Goal: Information Seeking & Learning: Find specific fact

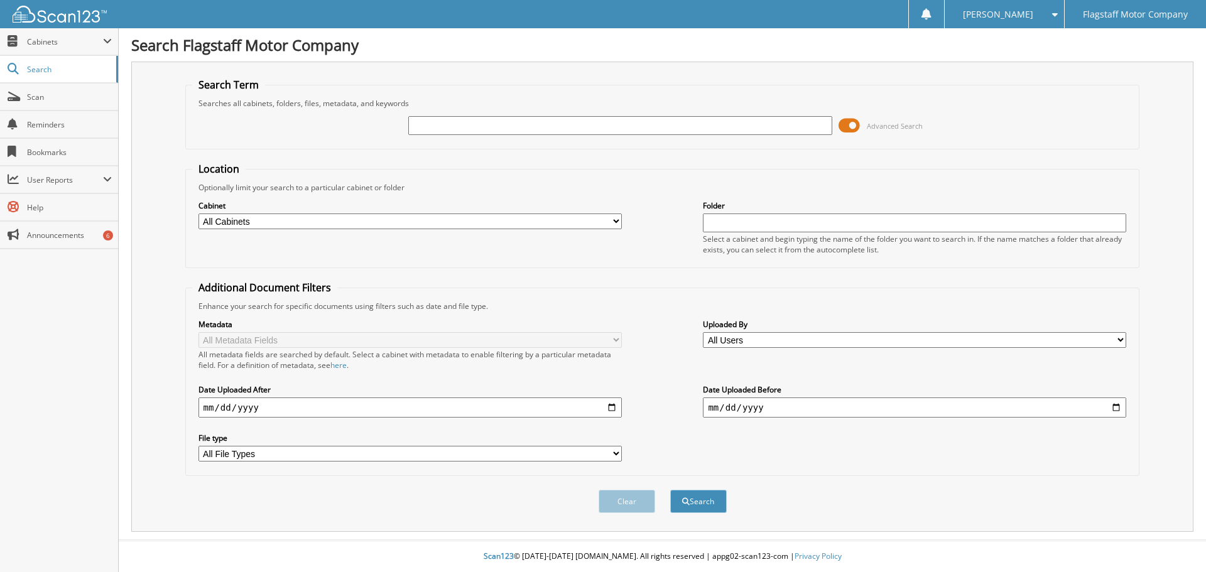
click at [478, 136] on div "Advanced Search" at bounding box center [662, 126] width 941 height 34
click at [482, 126] on input "text" at bounding box center [619, 125] width 423 height 19
type input "x4590a"
click at [670, 490] on button "Search" at bounding box center [698, 501] width 57 height 23
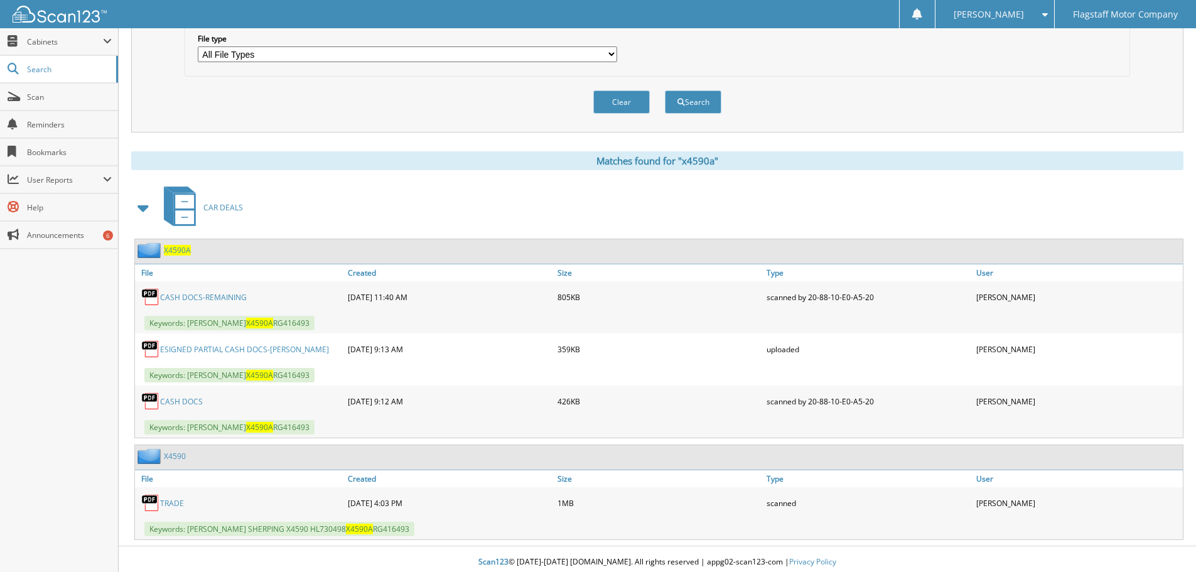
scroll to position [406, 0]
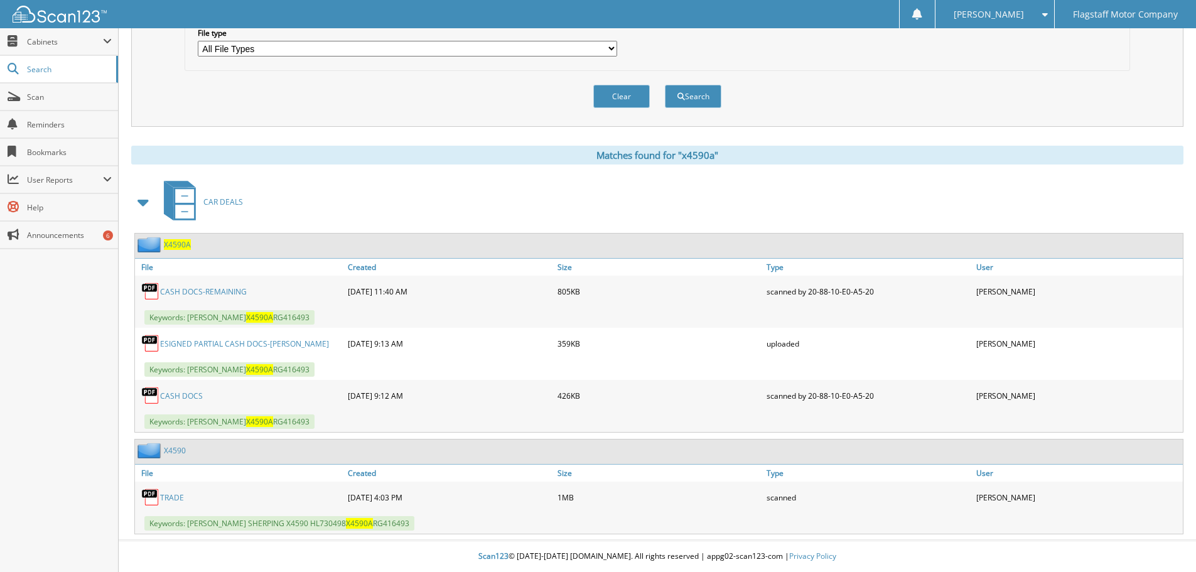
click at [234, 291] on link "CASH DOCS-REMAINING" at bounding box center [203, 291] width 87 height 11
click at [269, 343] on link "ESIGNED PARTIAL CASH DOCS-[PERSON_NAME]" at bounding box center [244, 343] width 169 height 11
click at [182, 397] on link "CASH DOCS" at bounding box center [181, 396] width 43 height 11
click at [180, 400] on link "CASH DOCS" at bounding box center [181, 396] width 43 height 11
click at [301, 145] on div "Search Term Searches all cabinets, folders, files, metadata, and keywords x4590…" at bounding box center [657, 96] width 1052 height 878
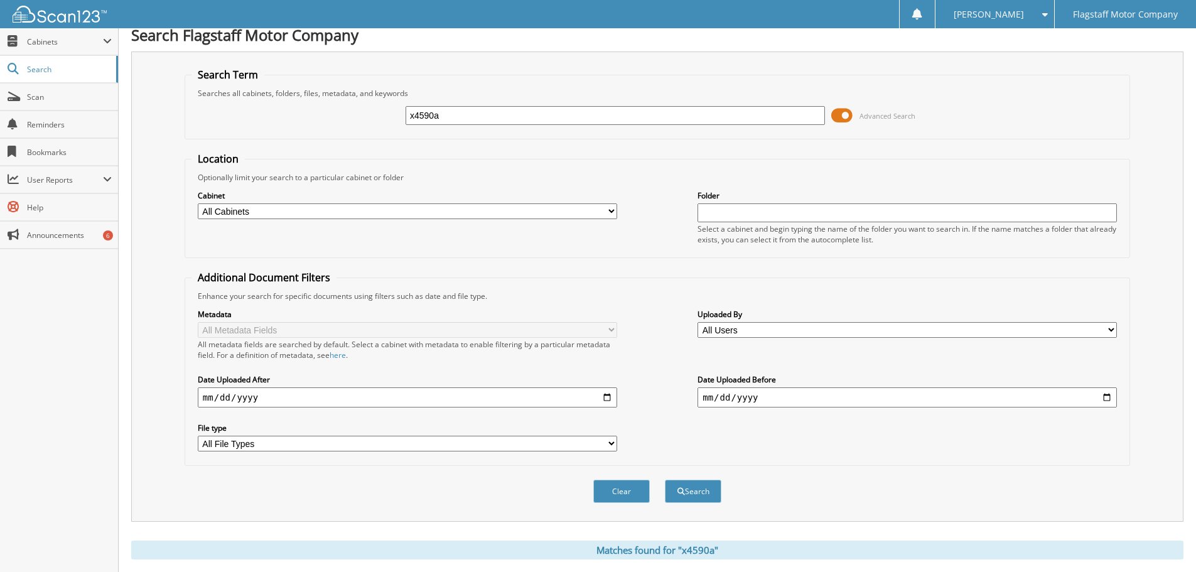
scroll to position [0, 0]
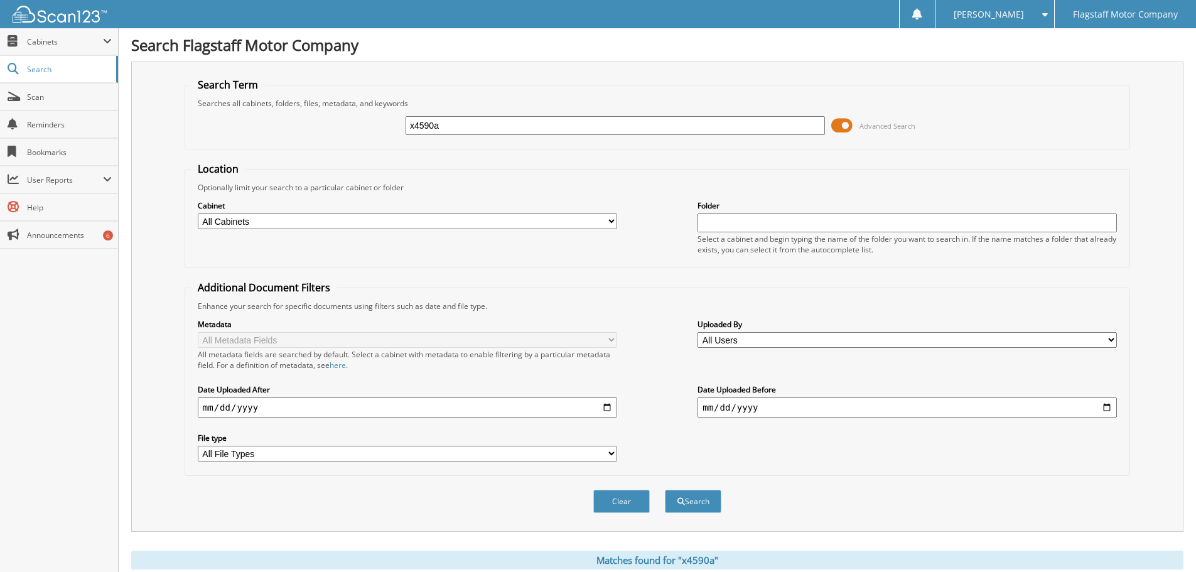
drag, startPoint x: 453, startPoint y: 128, endPoint x: 348, endPoint y: 131, distance: 104.9
click at [348, 131] on div "x4590a Advanced Search" at bounding box center [658, 126] width 932 height 34
click at [343, 129] on div "Advanced Search" at bounding box center [658, 126] width 932 height 34
click at [457, 82] on fieldset "Search Term Searches all cabinets, folders, files, metadata, and keywords Advan…" at bounding box center [658, 114] width 946 height 72
click at [34, 70] on span "Search" at bounding box center [68, 69] width 83 height 11
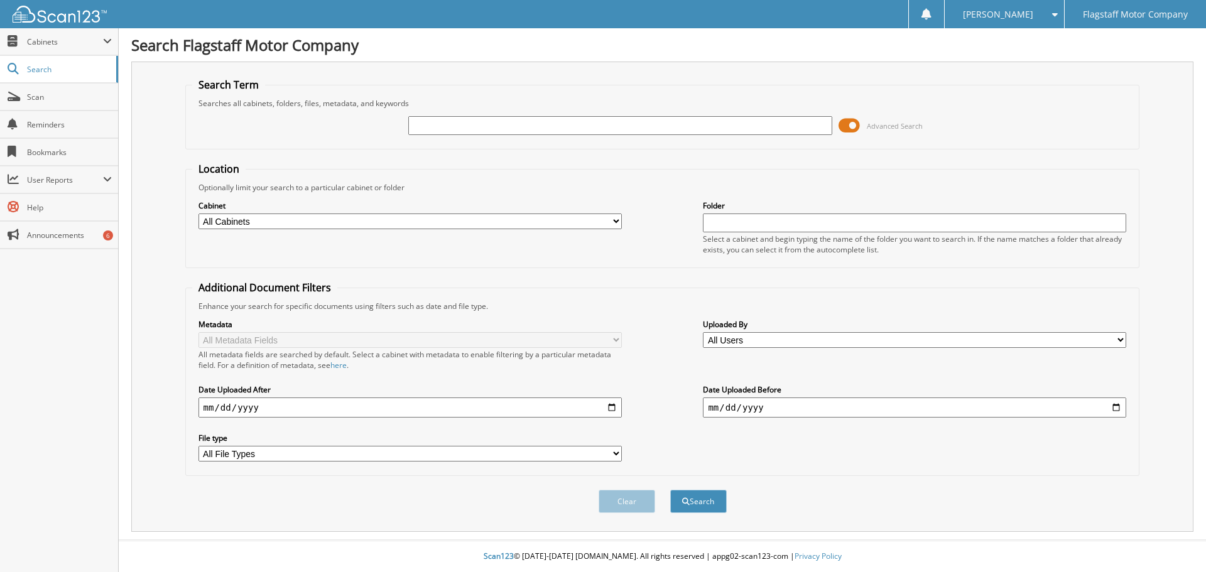
click at [534, 78] on fieldset "Search Term Searches all cabinets, folders, files, metadata, and keywords Advan…" at bounding box center [662, 114] width 954 height 72
